Goal: Register for event/course

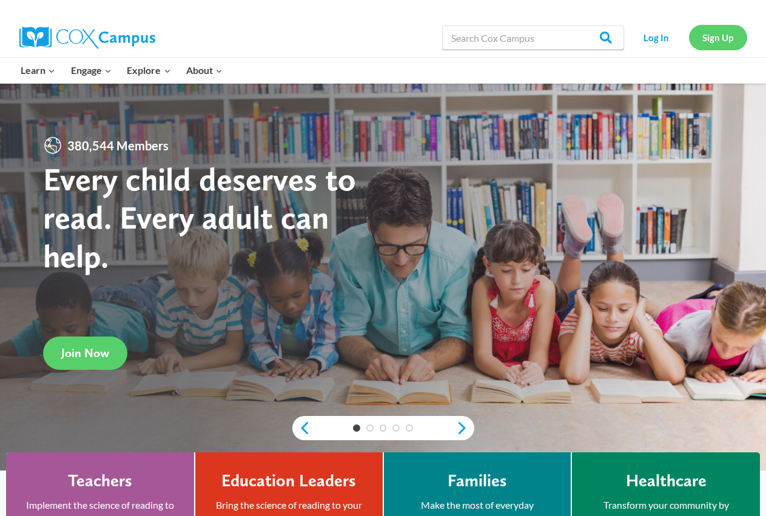
click at [716, 40] on link "Sign Up" at bounding box center [718, 37] width 58 height 25
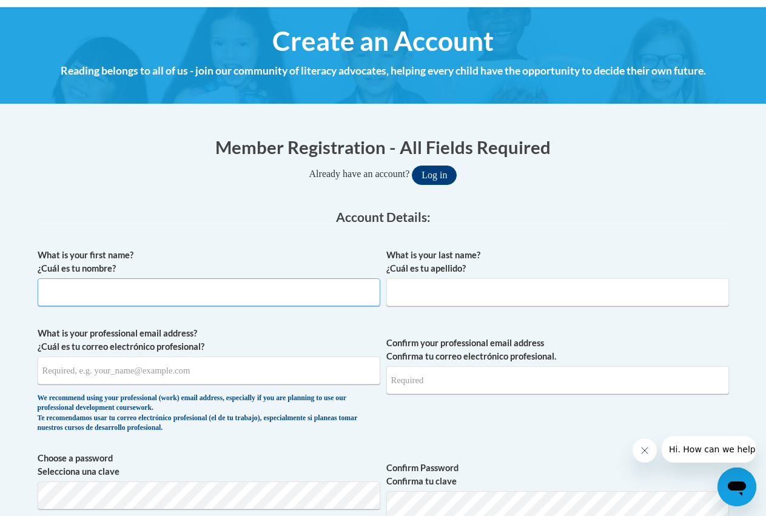
click at [183, 286] on input "What is your first name? ¿Cuál es tu nombre?" at bounding box center [209, 292] width 343 height 28
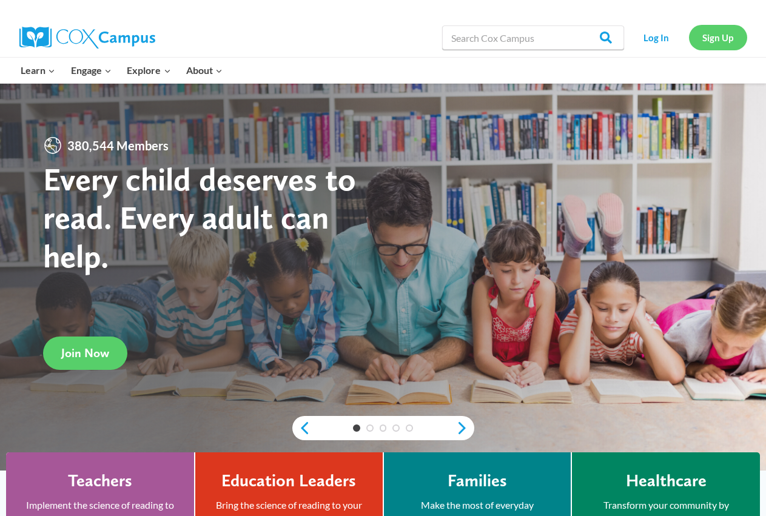
click at [719, 38] on link "Sign Up" at bounding box center [718, 37] width 58 height 25
click at [659, 32] on link "Log In" at bounding box center [656, 37] width 53 height 25
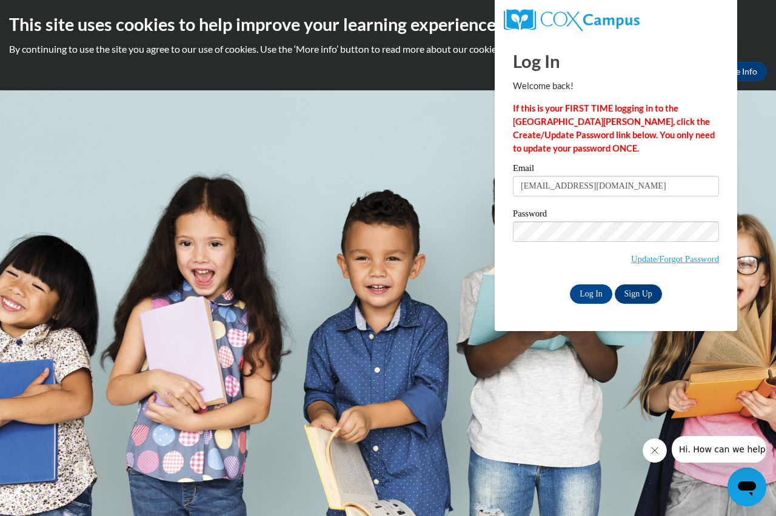
type input "[EMAIL_ADDRESS][DOMAIN_NAME]"
click at [570, 284] on input "Log In" at bounding box center [591, 293] width 42 height 19
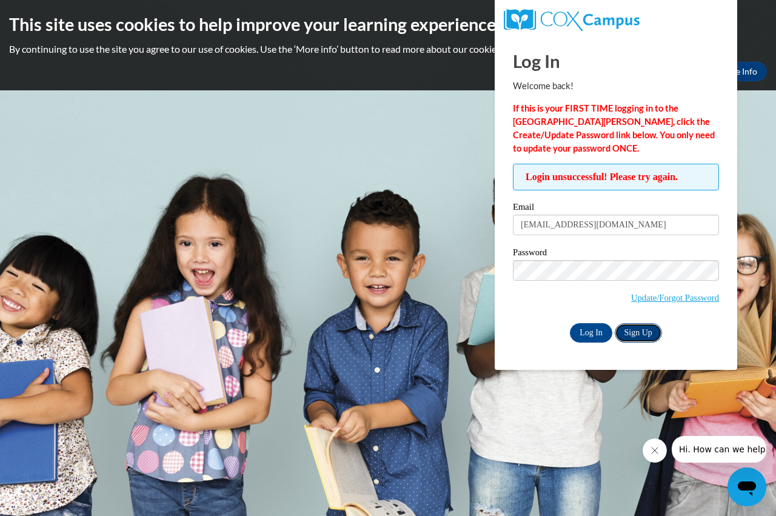
click at [634, 330] on link "Sign Up" at bounding box center [638, 332] width 47 height 19
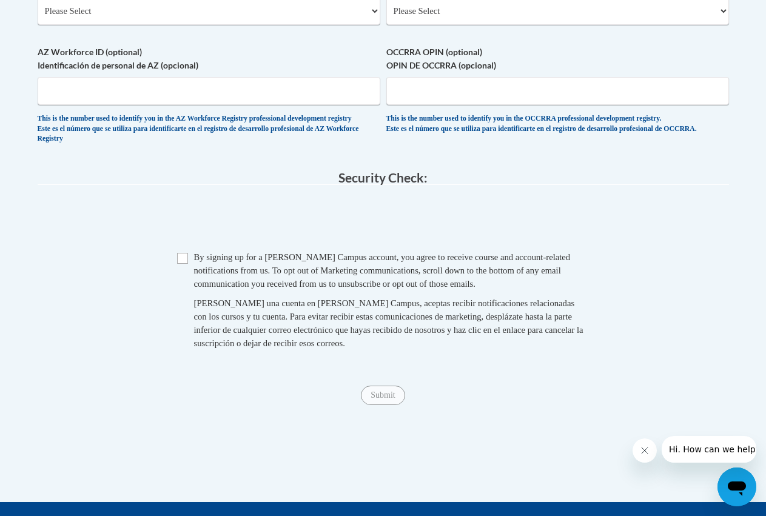
scroll to position [969, 0]
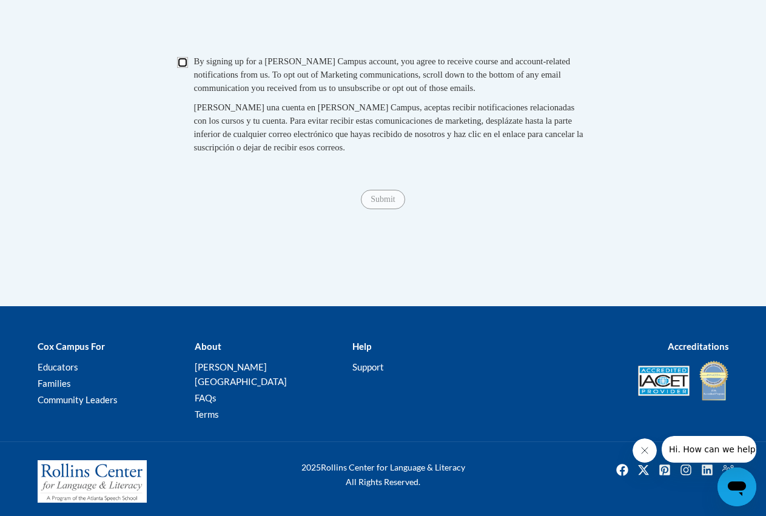
click at [184, 68] on input "Checkbox" at bounding box center [182, 62] width 11 height 11
checkbox input "true"
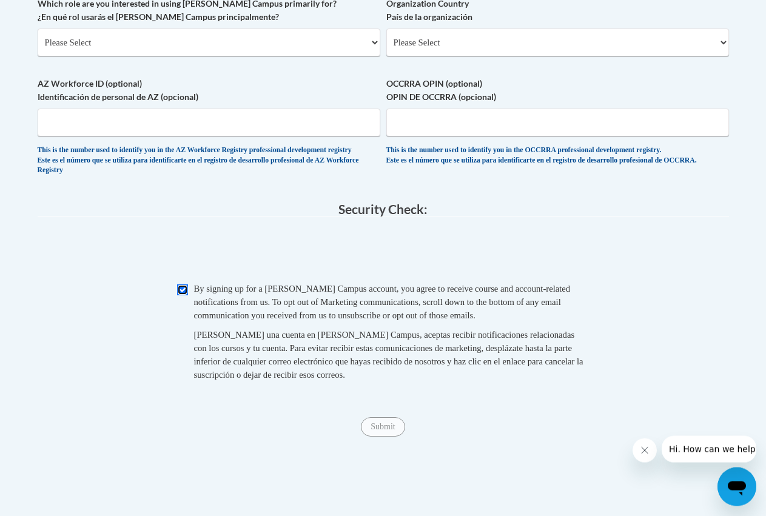
scroll to position [722, 0]
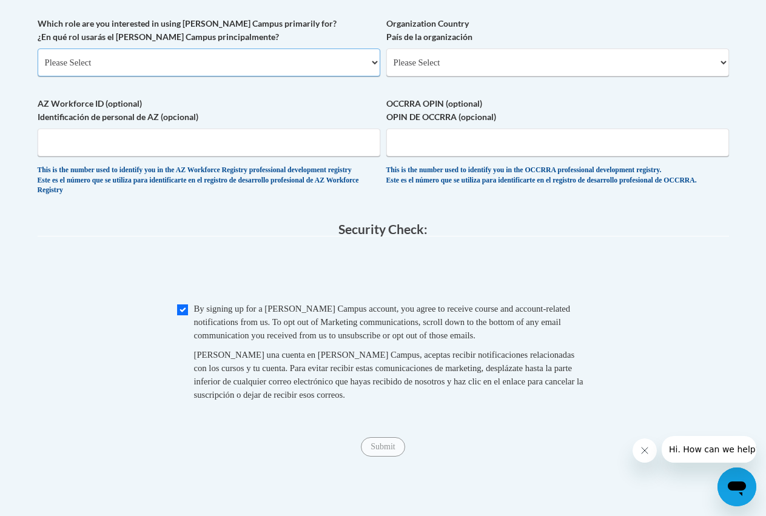
click at [38, 49] on select "Please Select College/University | Colegio/Universidad Community/Nonprofit Part…" at bounding box center [209, 63] width 343 height 28
select select "fbf2d438-af2f-41f8-98f1-81c410e29de3"
click option "Educator | Educador(a)" at bounding box center [0, 0] width 0 height 0
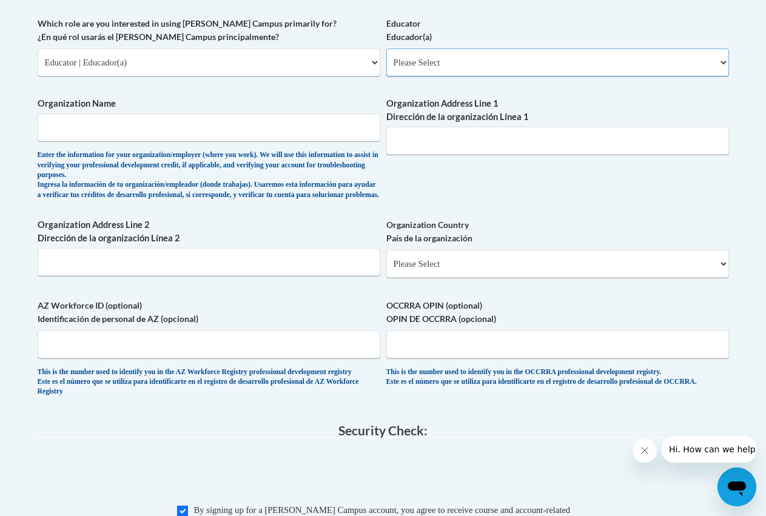
click at [386, 49] on select "Please Select Early Learning/Daycare Teacher/Family Home Care Provider | Maestr…" at bounding box center [557, 63] width 343 height 28
select select "5e2af403-4f2c-4e49-a02f-103e55d7b75b"
click option "Early Learning/Daycare Teacher/Family Home Care Provider | Maestro(a) de educac…" at bounding box center [0, 0] width 0 height 0
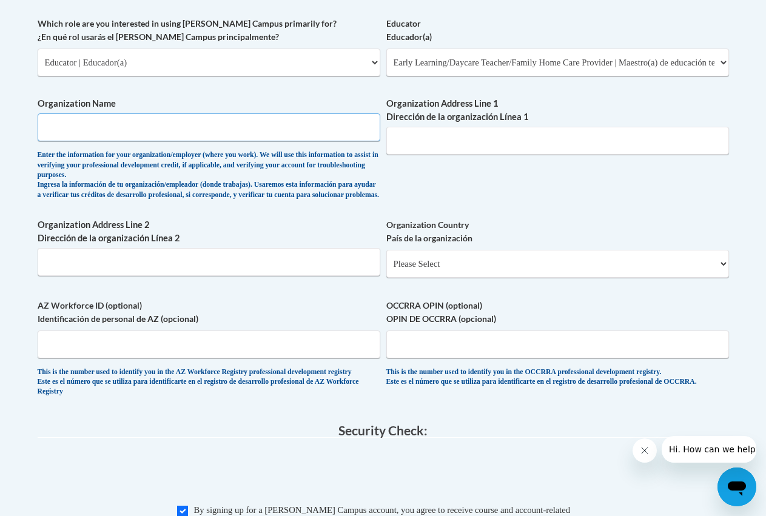
click at [170, 123] on input "Organization Name" at bounding box center [209, 127] width 343 height 28
type input "Global Tech Academy"
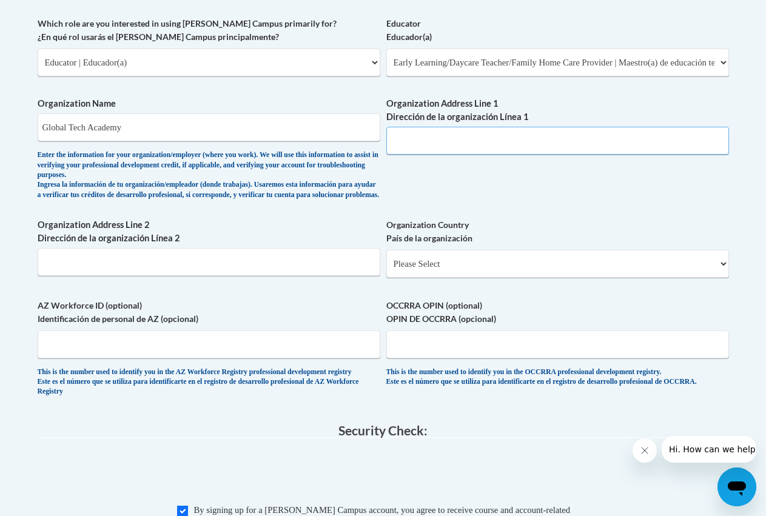
click at [474, 144] on input "Organization Address Line 1 Dirección de la organización Línea 1" at bounding box center [557, 141] width 343 height 28
click at [503, 146] on input "35 Whitefoord" at bounding box center [557, 141] width 343 height 28
type input "35 Whitefoord Ave SE"
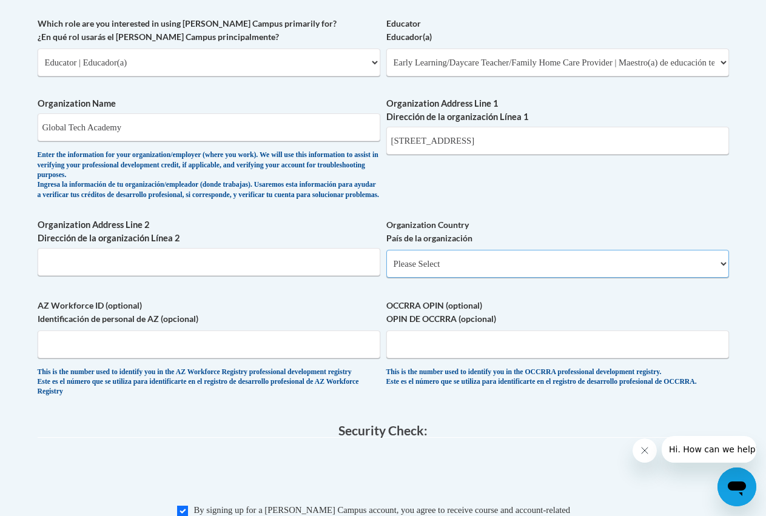
click at [386, 250] on select "Please Select United States | Estados Unidos Outside of the United States | Fue…" at bounding box center [557, 264] width 343 height 28
select select "ad49bcad-a171-4b2e-b99c-48b446064914"
click option "United States | Estados Unidos" at bounding box center [0, 0] width 0 height 0
select select
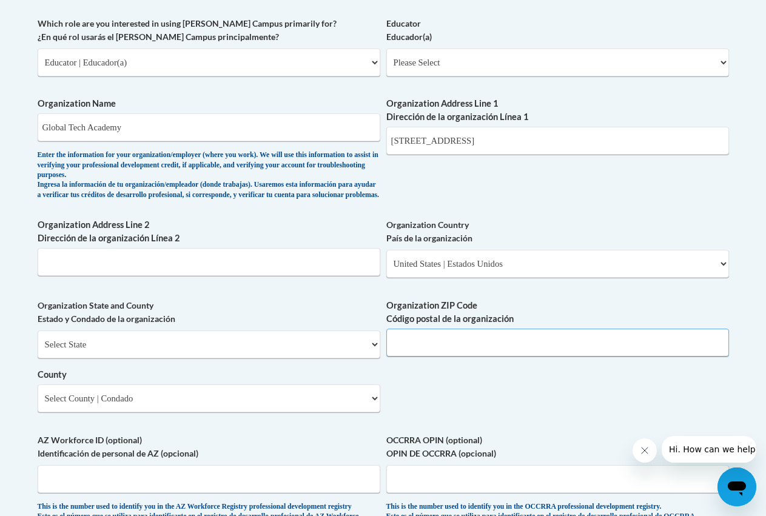
click at [472, 353] on input "Organization ZIP Code Código postal de la organización" at bounding box center [557, 343] width 343 height 28
type input "30317"
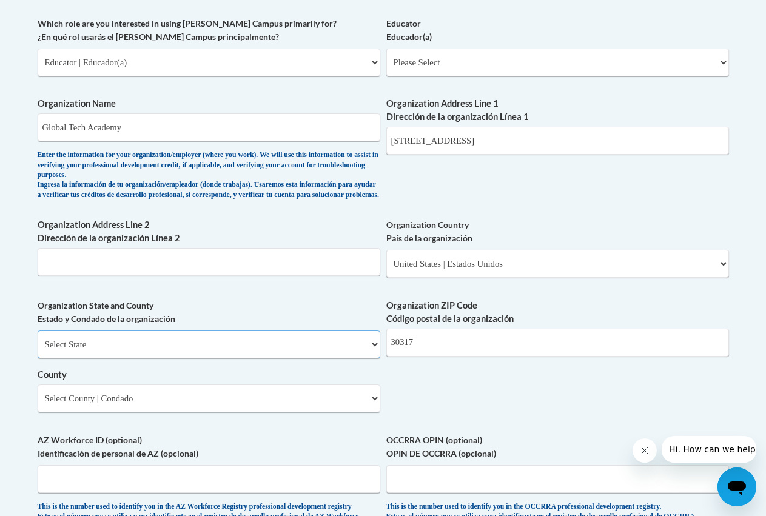
click at [38, 330] on select "Select State Alabama Alaska Arizona Arkansas California Colorado Connecticut De…" at bounding box center [209, 344] width 343 height 28
select select "Georgia"
click option "Georgia" at bounding box center [0, 0] width 0 height 0
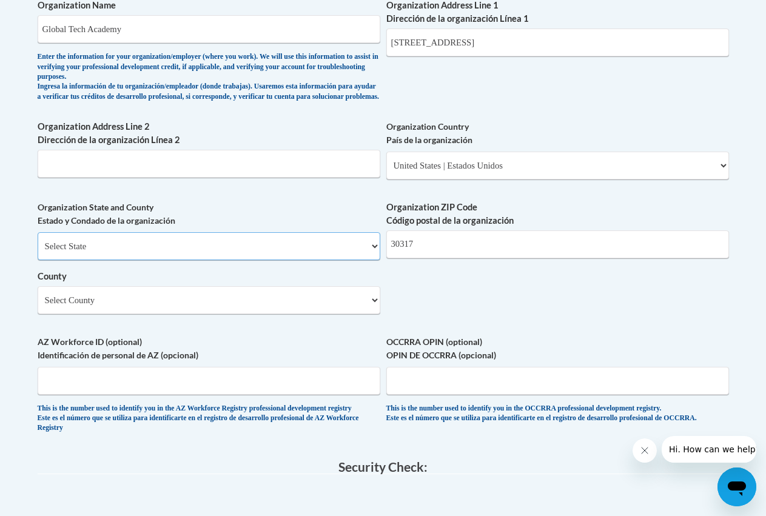
scroll to position [845, 0]
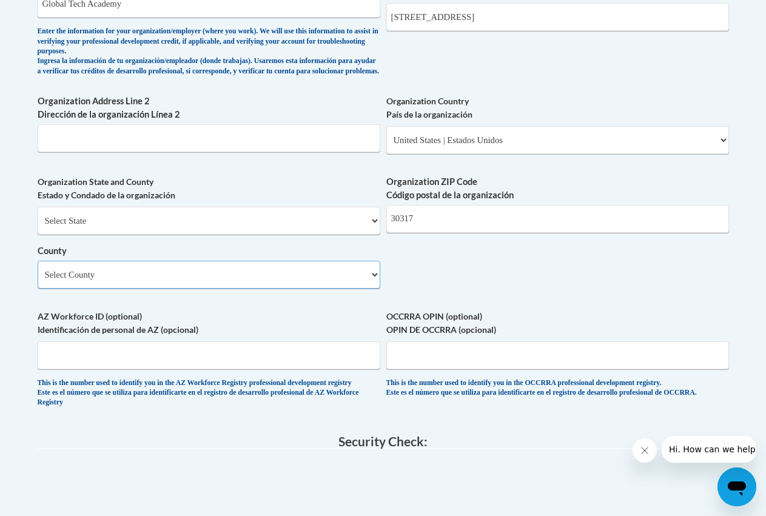
click at [38, 261] on select "Select County Appling Atkinson Bacon Baker Baldwin Banks Barrow Bartow Ben Hill…" at bounding box center [209, 275] width 343 height 28
select select "Fulton"
click option "Fulton" at bounding box center [0, 0] width 0 height 0
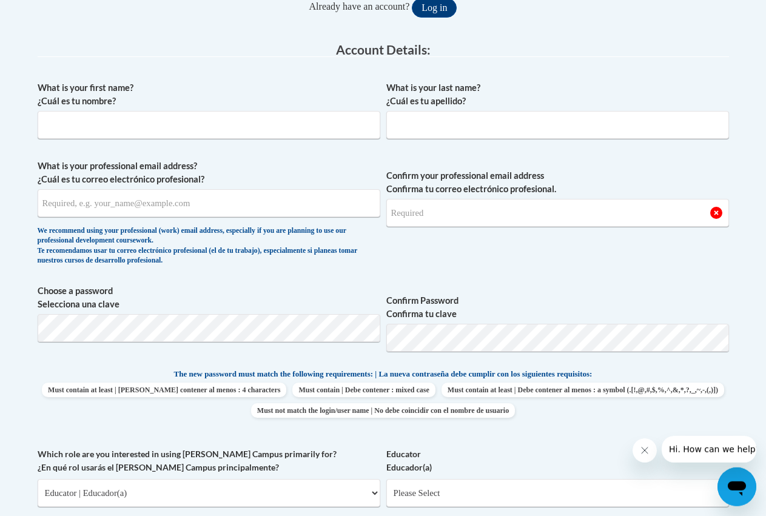
scroll to position [227, 0]
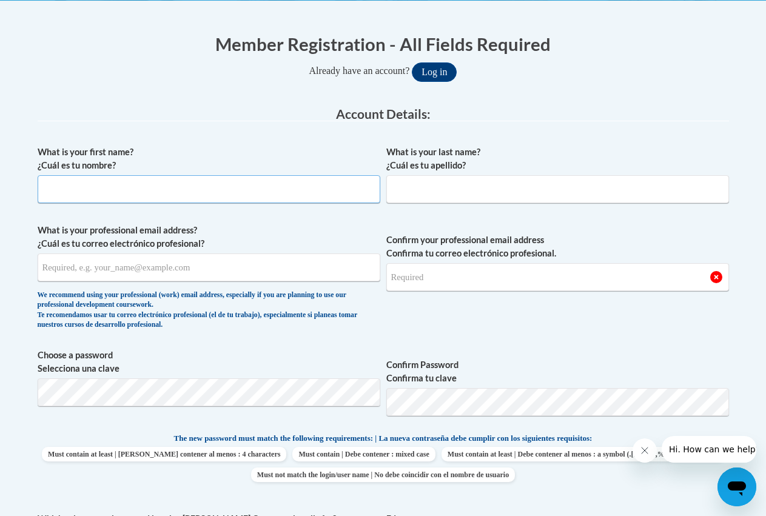
click at [249, 191] on input "What is your first name? ¿Cuál es tu nombre?" at bounding box center [209, 189] width 343 height 28
type input "Angela"
type input "Austin"
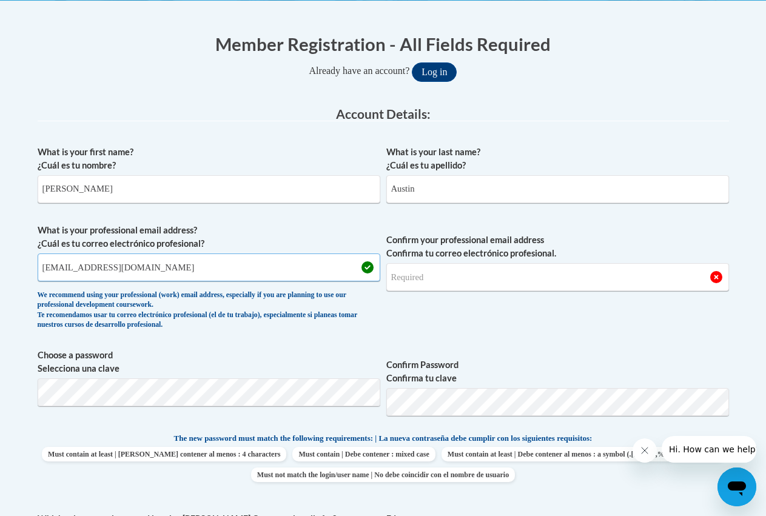
click at [380, 281] on input "angelaaustin809@gmail.com" at bounding box center [209, 267] width 343 height 28
type input "angelaaustin809@gmail.com"
click at [448, 279] on input "Confirm your professional email address Confirma tu correo electrónico profesio…" at bounding box center [557, 277] width 343 height 28
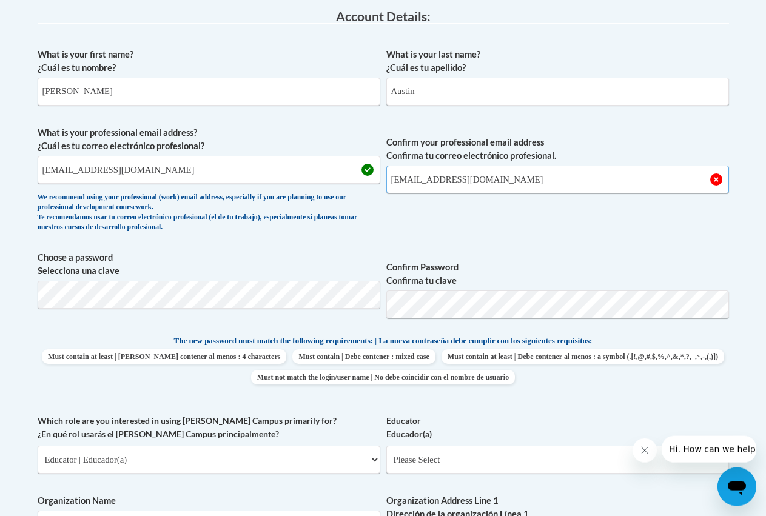
scroll to position [350, 0]
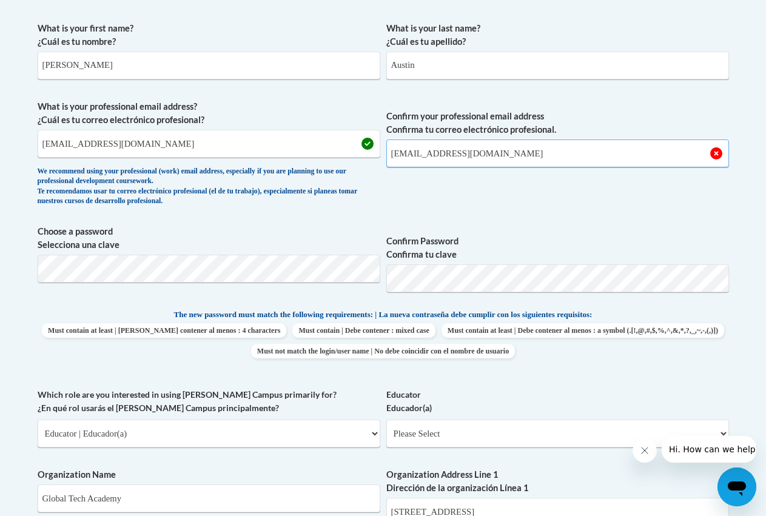
type input "angelaaustin809@gmail.com"
click at [534, 192] on span "Confirm your professional email address Confirma tu correo electrónico profesio…" at bounding box center [557, 156] width 343 height 112
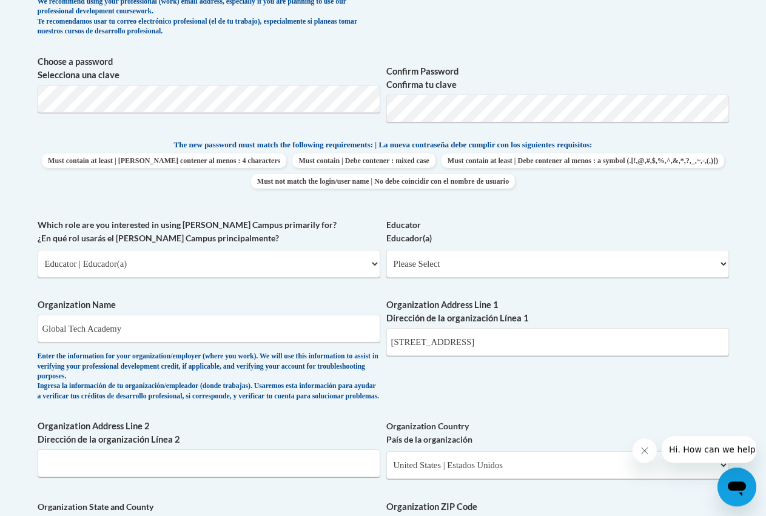
scroll to position [536, 0]
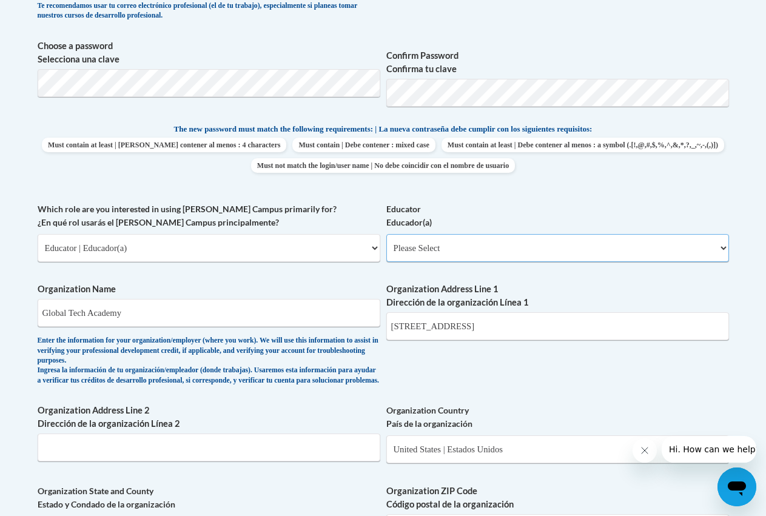
click at [386, 234] on select "Please Select Early Learning/Daycare Teacher/Family Home Care Provider | Maestr…" at bounding box center [557, 248] width 343 height 28
select select "5e2af403-4f2c-4e49-a02f-103e55d7b75b"
click option "Early Learning/Daycare Teacher/Family Home Care Provider | Maestro(a) de educac…" at bounding box center [0, 0] width 0 height 0
select select "null"
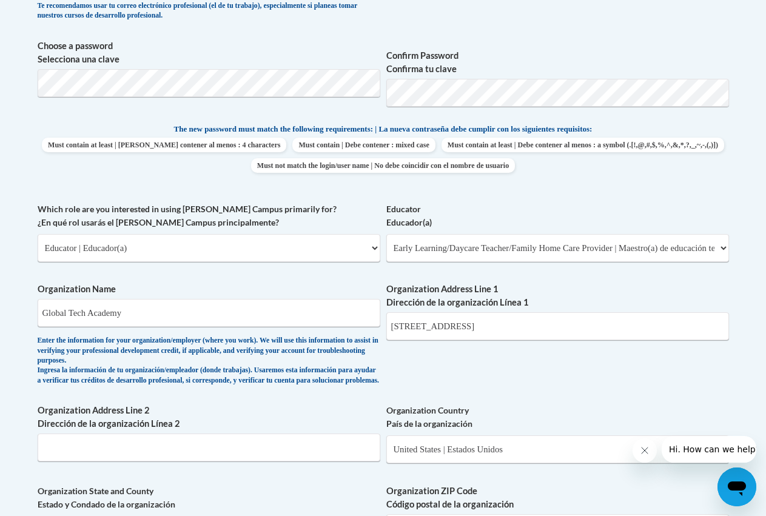
click at [314, 280] on div "What is your first name? ¿Cuál es tu nombre? Angela What is your last name? ¿Cu…" at bounding box center [383, 279] width 691 height 899
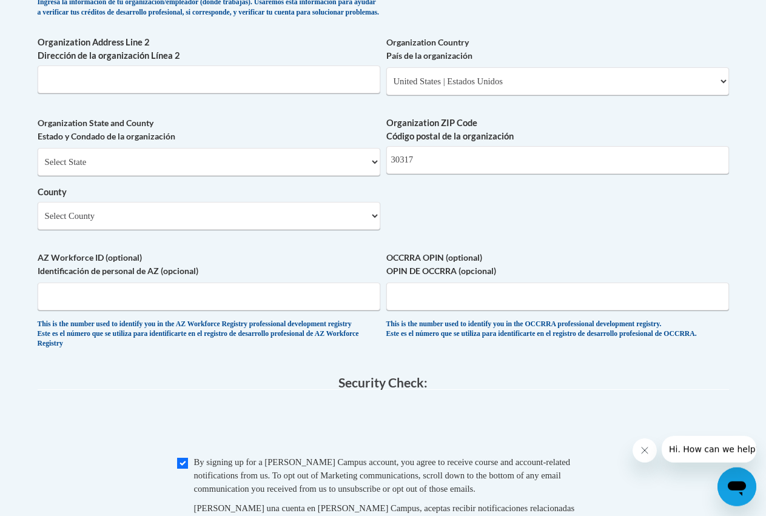
scroll to position [907, 0]
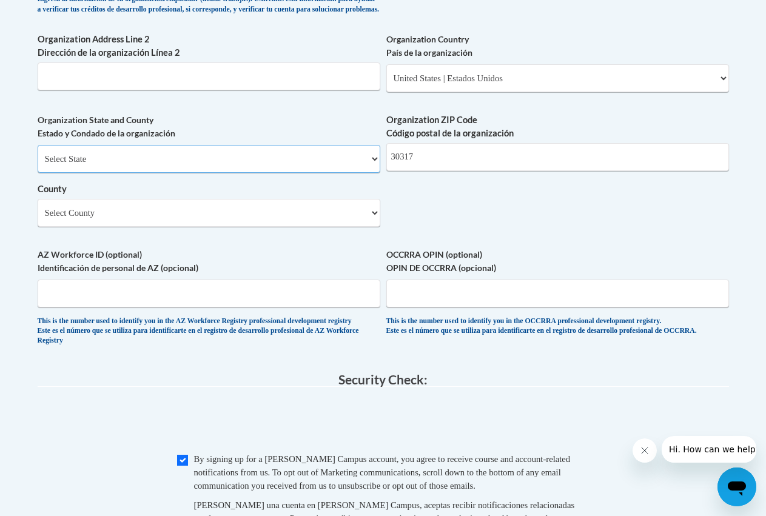
click at [38, 145] on select "Select State Alabama Alaska Arizona Arkansas California Colorado Connecticut De…" at bounding box center [209, 159] width 343 height 28
select select "Georgia"
click option "Georgia" at bounding box center [0, 0] width 0 height 0
click at [38, 199] on select "Select County Appling Atkinson Bacon Baker Baldwin Banks Barrow Bartow Ben Hill…" at bounding box center [209, 213] width 343 height 28
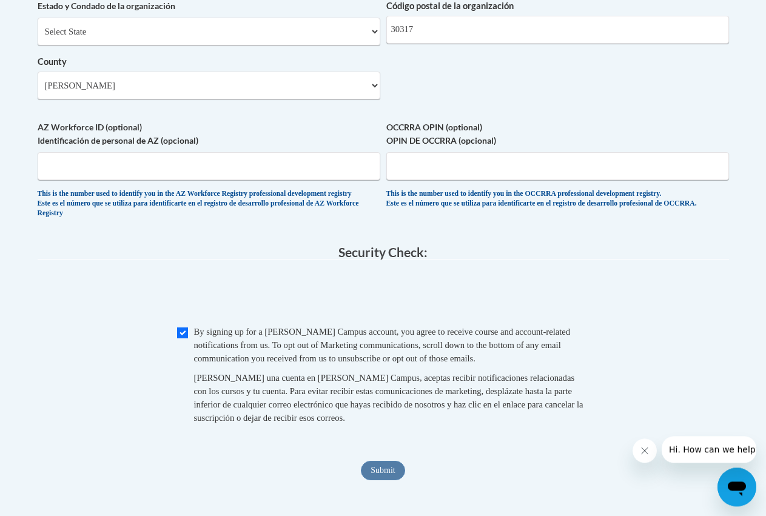
scroll to position [1035, 0]
click at [383, 480] on input "Submit" at bounding box center [383, 469] width 44 height 19
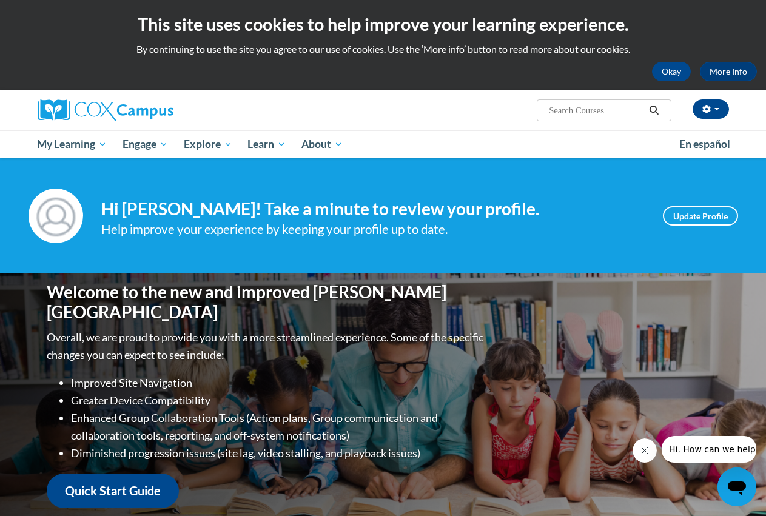
click at [550, 112] on span "Search Search..." at bounding box center [604, 110] width 134 height 22
click at [571, 112] on input "Search..." at bounding box center [596, 110] width 97 height 15
click at [594, 111] on input "early Lea" at bounding box center [596, 110] width 97 height 15
type input "early Literacy"
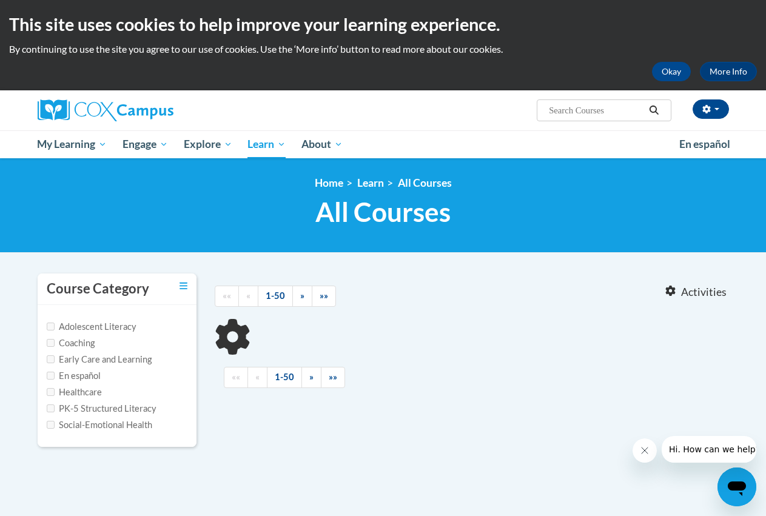
type input "early Literacy"
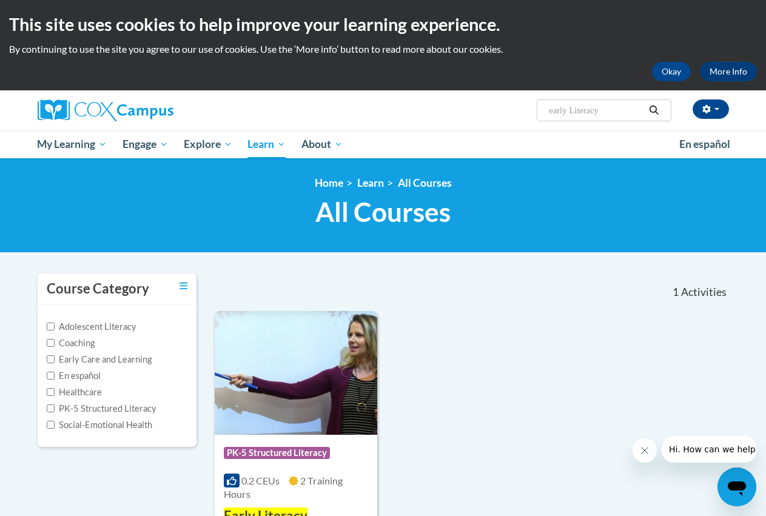
scroll to position [186, 0]
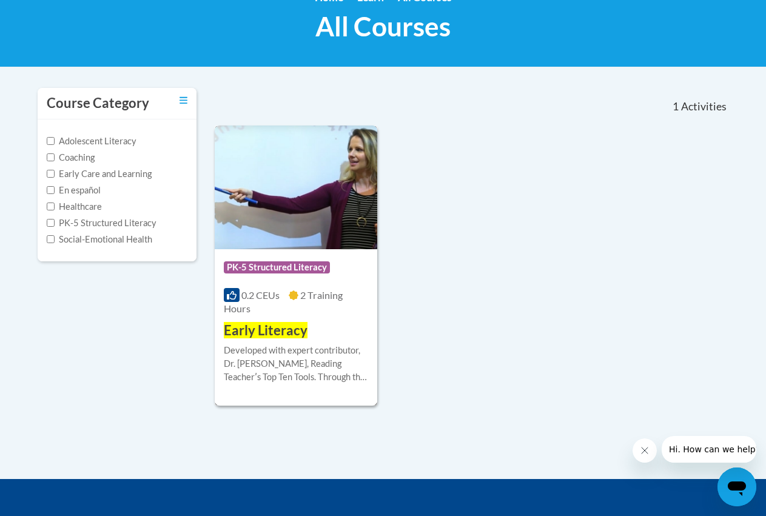
click at [292, 304] on div "0.2 CEUs 2 Training Hours" at bounding box center [296, 302] width 144 height 27
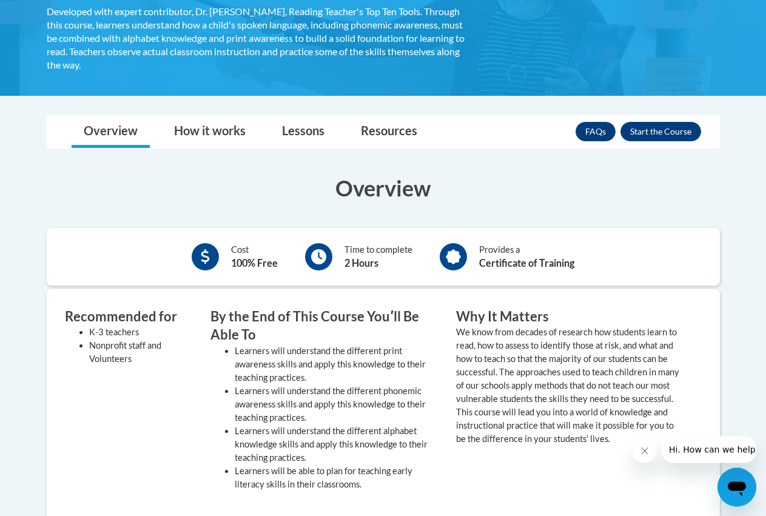
scroll to position [247, 0]
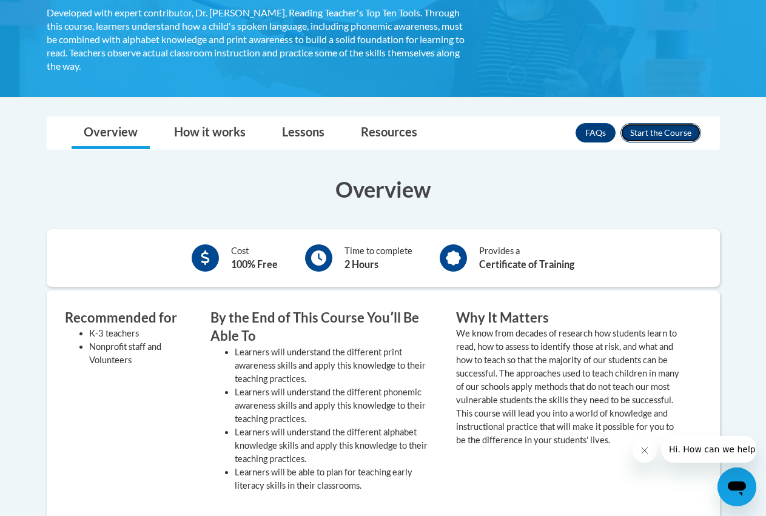
click at [653, 132] on button "Enroll" at bounding box center [660, 132] width 81 height 19
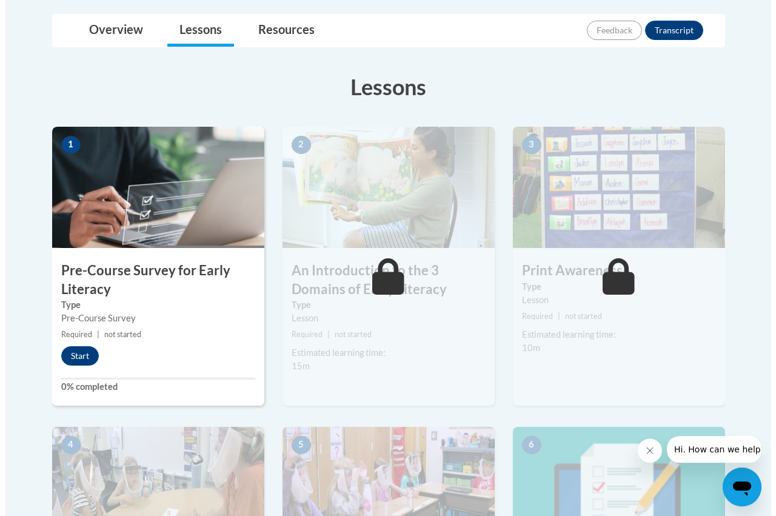
scroll to position [309, 0]
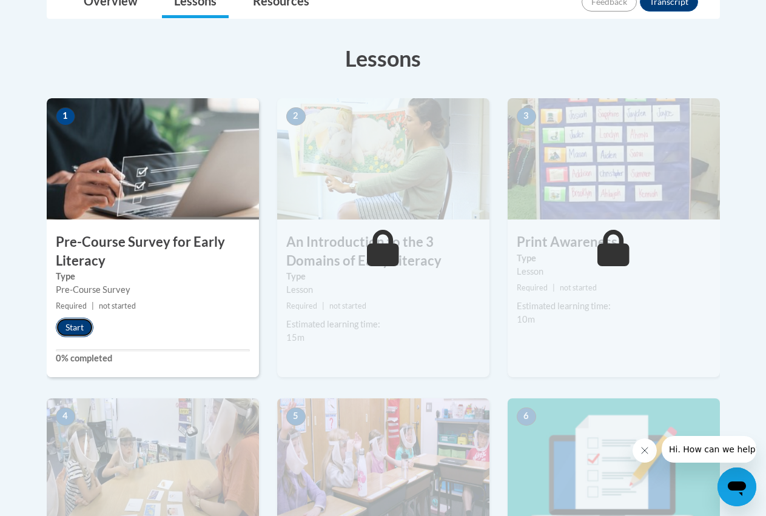
click at [79, 330] on button "Start" at bounding box center [75, 327] width 38 height 19
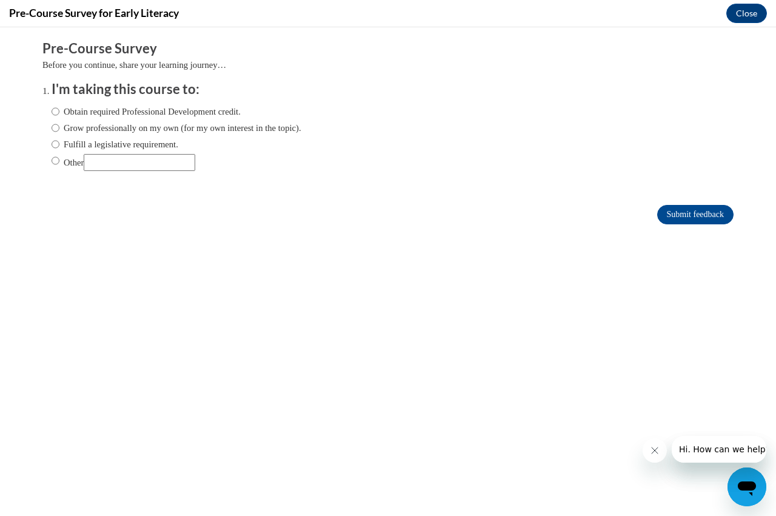
scroll to position [0, 0]
click at [52, 147] on input "Fulfill a legislative requirement." at bounding box center [56, 144] width 8 height 13
radio input "true"
click at [686, 220] on input "Submit feedback" at bounding box center [695, 214] width 76 height 19
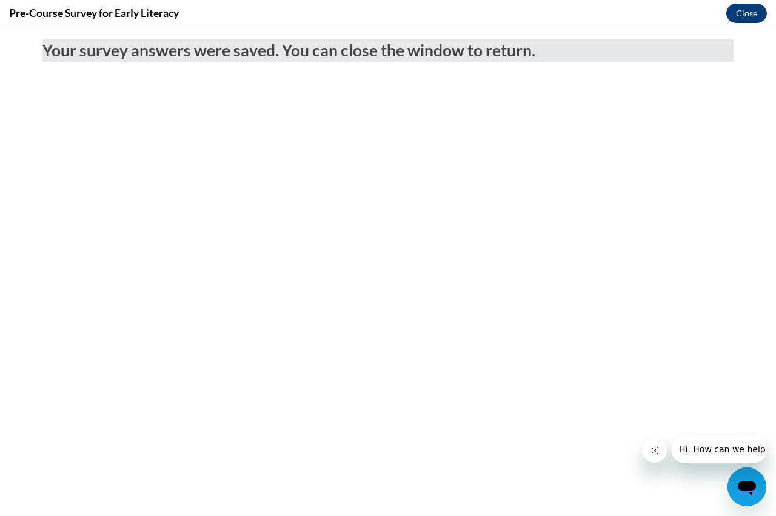
click at [751, 13] on button "Close" at bounding box center [746, 13] width 41 height 19
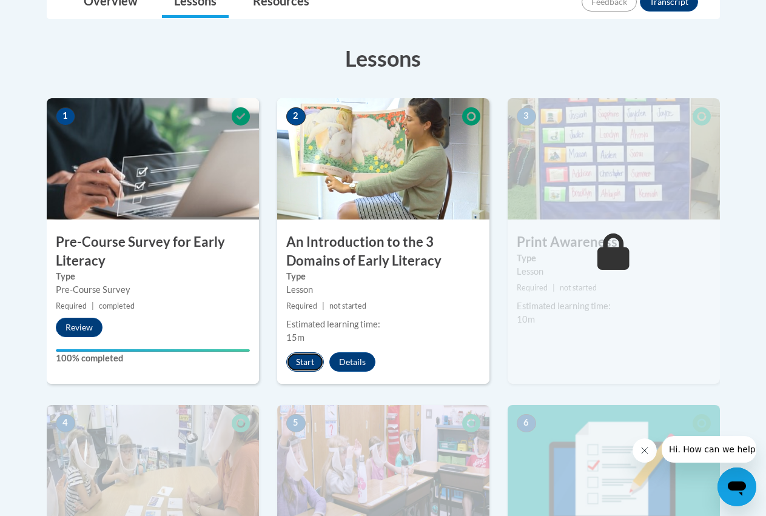
click at [298, 361] on button "Start" at bounding box center [305, 361] width 38 height 19
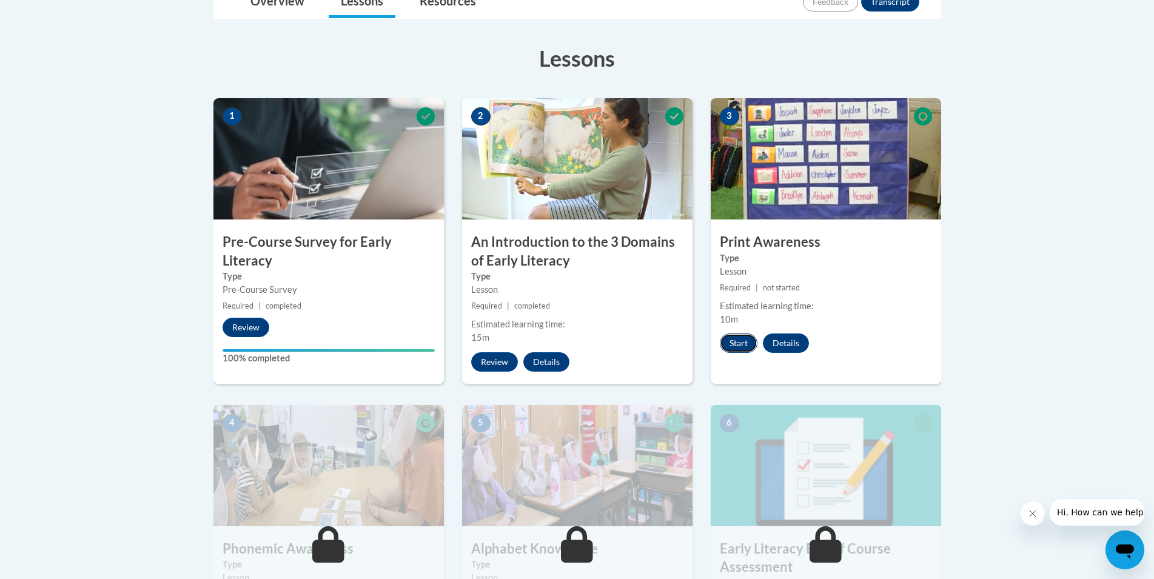
click at [740, 343] on button "Start" at bounding box center [739, 343] width 38 height 19
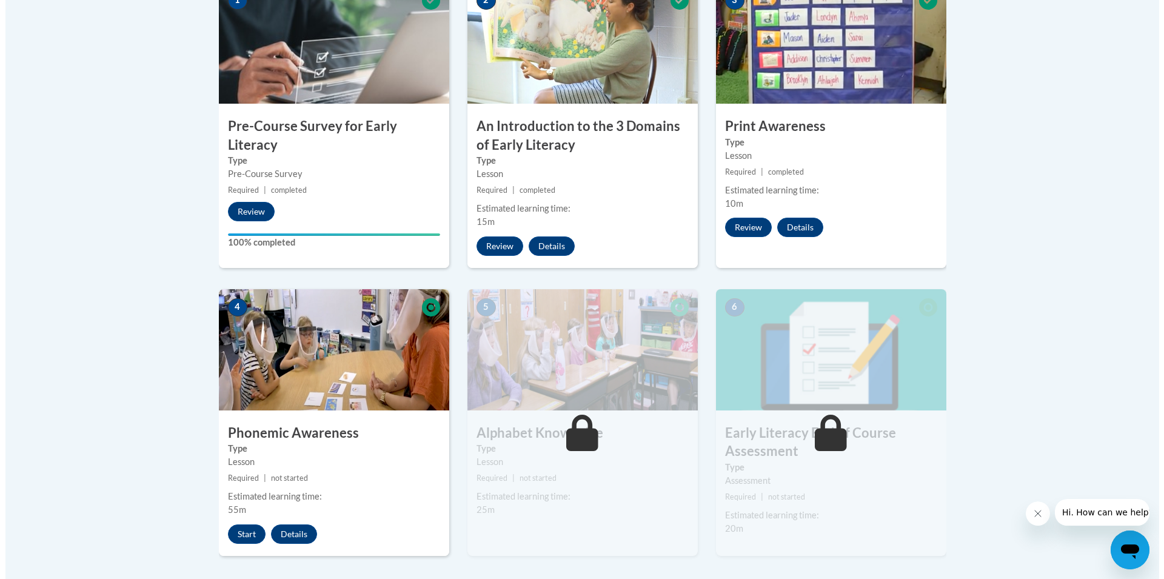
scroll to position [433, 0]
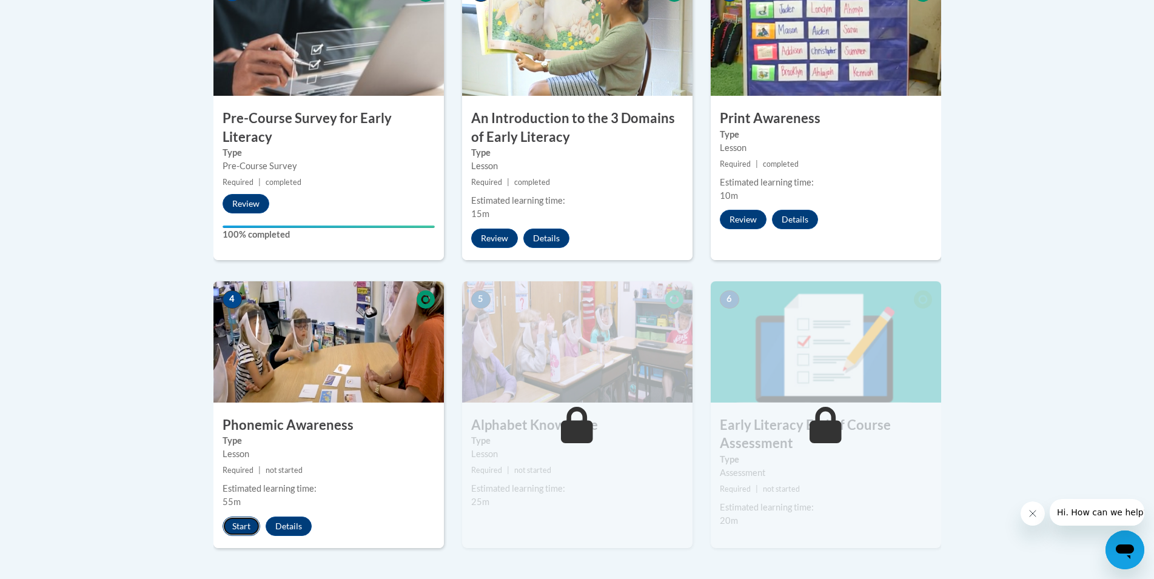
click at [230, 515] on button "Start" at bounding box center [242, 526] width 38 height 19
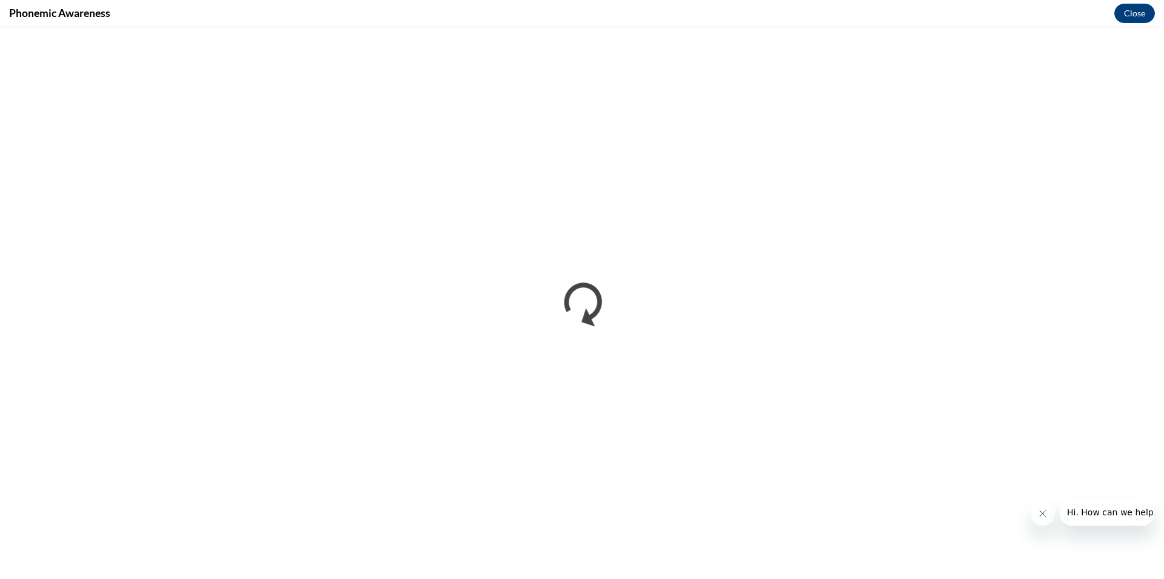
scroll to position [0, 0]
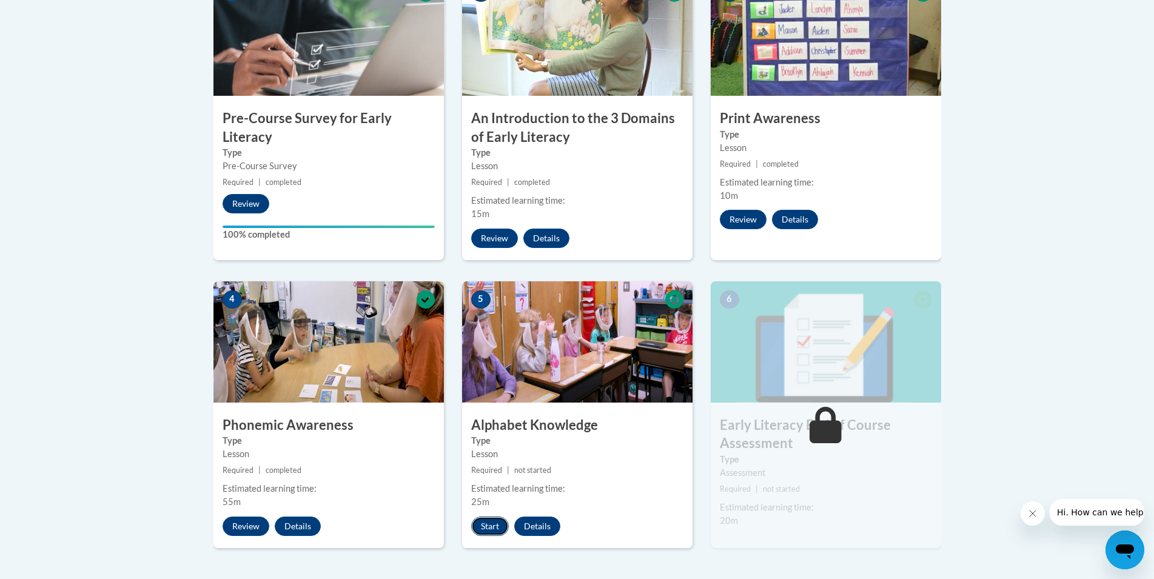
click at [489, 515] on button "Start" at bounding box center [490, 526] width 38 height 19
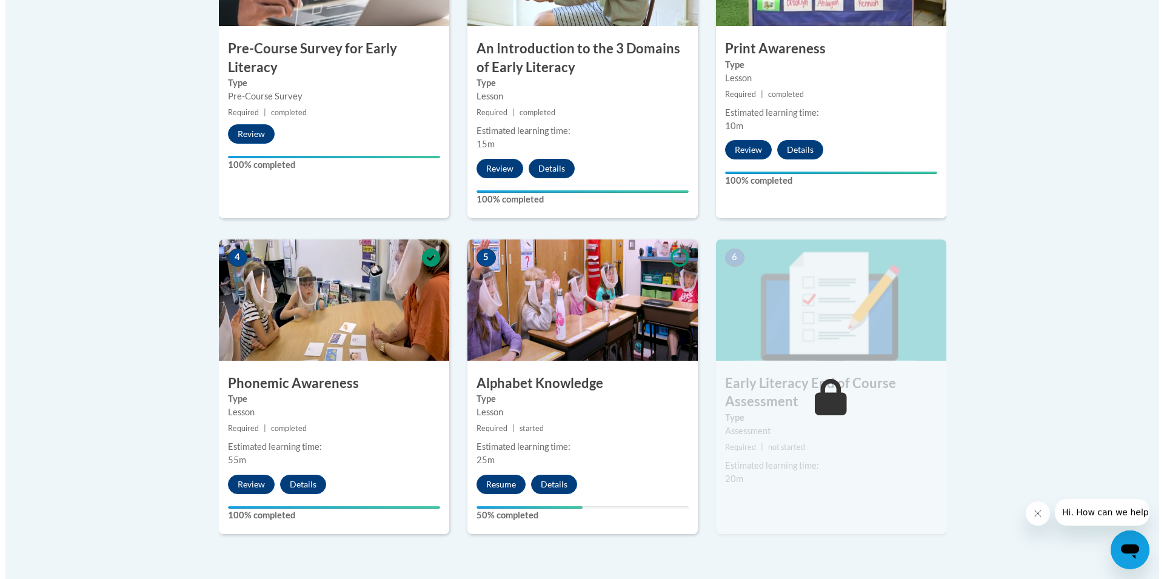
scroll to position [659, 0]
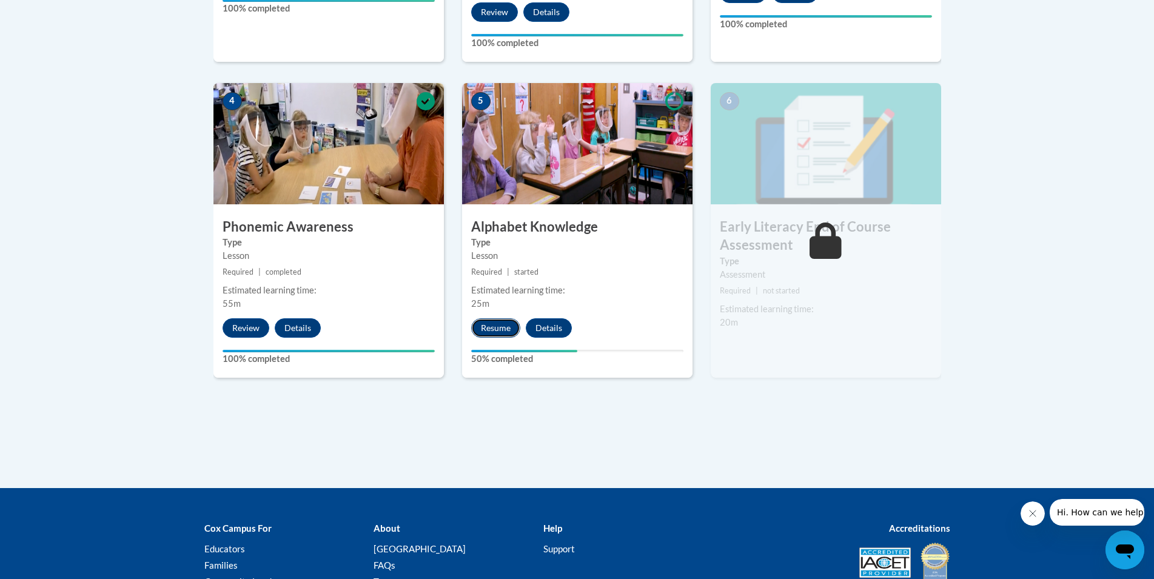
click at [489, 330] on button "Resume" at bounding box center [495, 327] width 49 height 19
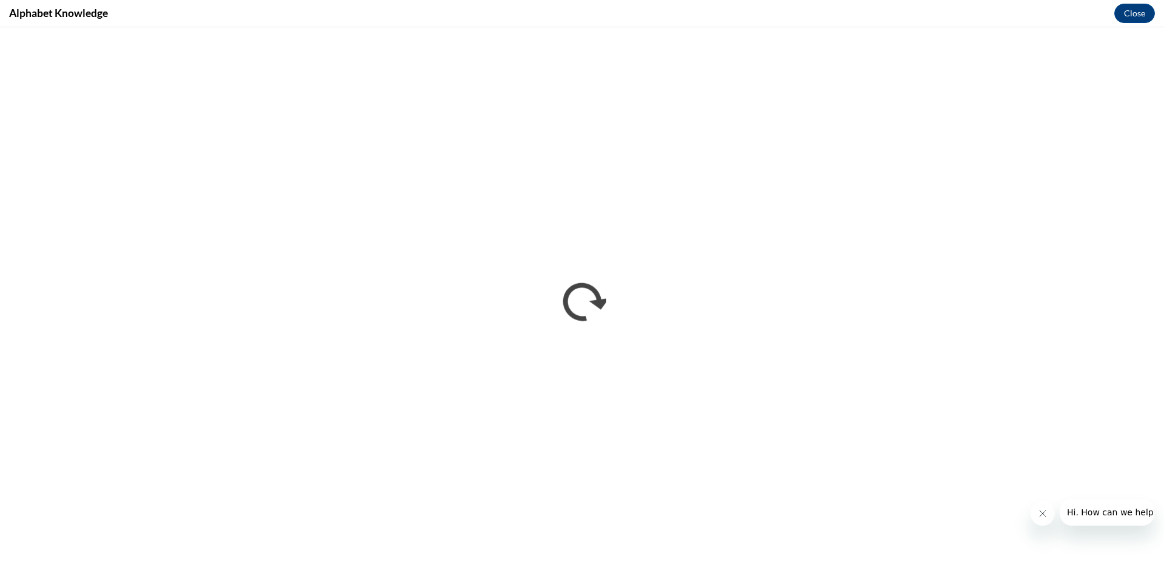
scroll to position [0, 0]
click at [1042, 514] on icon "Close message from company" at bounding box center [1043, 514] width 10 height 10
